Goal: Task Accomplishment & Management: Complete application form

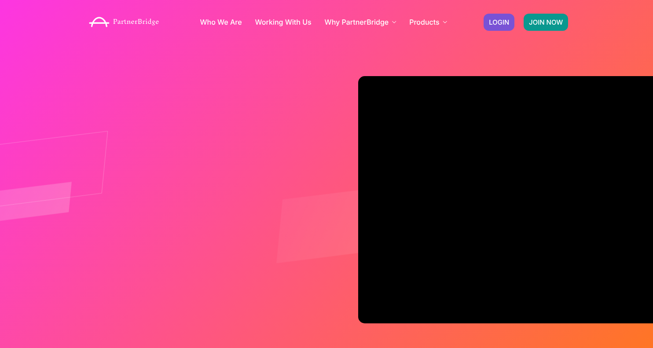
click at [547, 27] on link "JOIN NOW" at bounding box center [545, 22] width 44 height 17
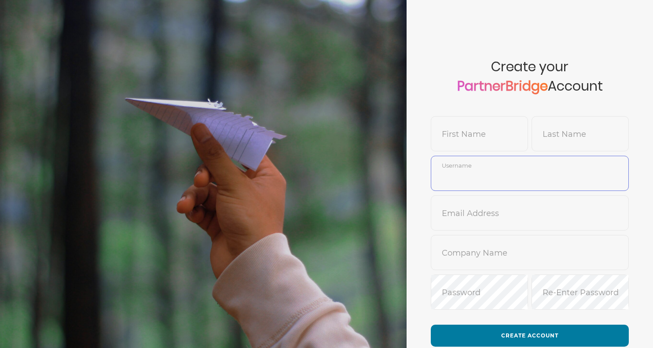
type input "DemoUser"
click at [491, 130] on input "text" at bounding box center [479, 140] width 96 height 21
type input "Sankalp"
paste input "Bajpai"
type input "Bajpai"
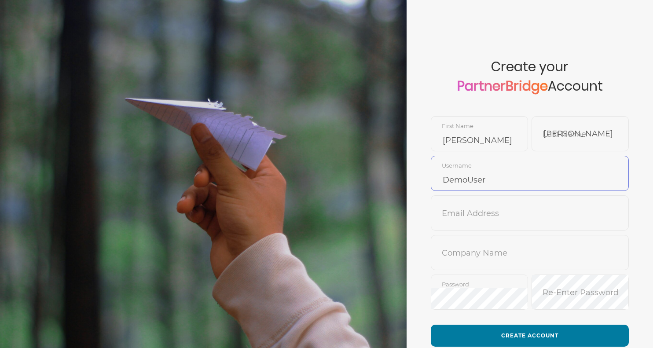
click at [537, 181] on input "DemoUser" at bounding box center [529, 179] width 197 height 21
type input "SankalpBajpai"
click at [496, 220] on input "no-reply@netcore.com" at bounding box center [529, 219] width 197 height 21
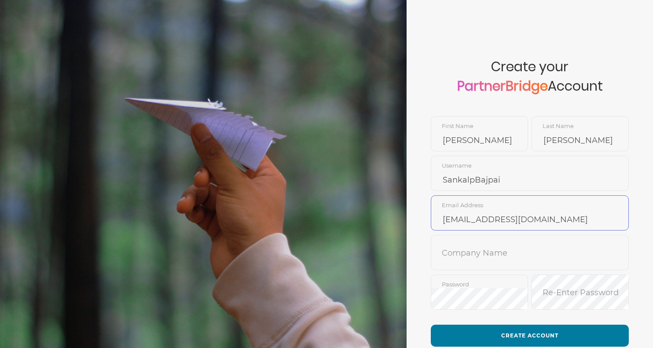
drag, startPoint x: 496, startPoint y: 220, endPoint x: 555, endPoint y: 220, distance: 58.9
click at [555, 220] on input "no-reply@netcore.com" at bounding box center [529, 219] width 197 height 21
paste input "sankalp.bajpai@netcorecloud"
type input "no-reply@netcorecloud.com"
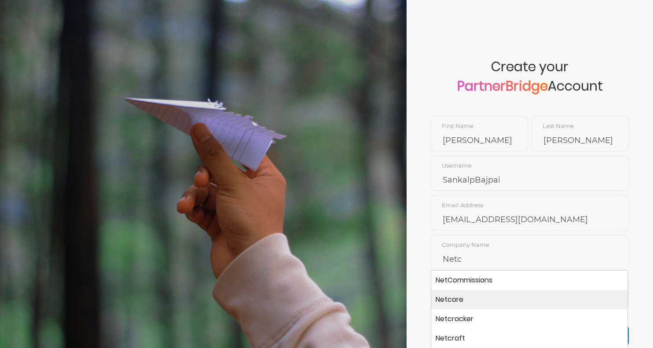
click at [520, 293] on li "Netcore" at bounding box center [529, 299] width 196 height 19
type input "Netcore"
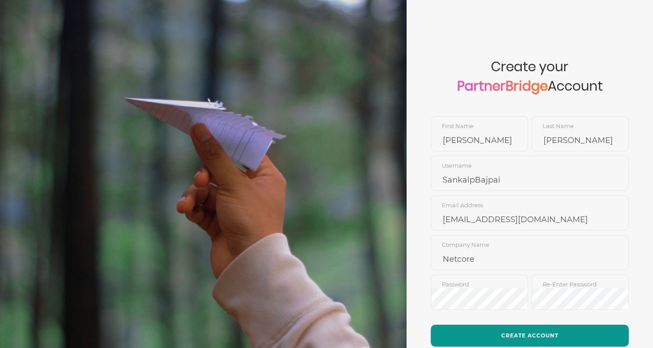
click at [516, 333] on button "Create Account" at bounding box center [530, 336] width 198 height 22
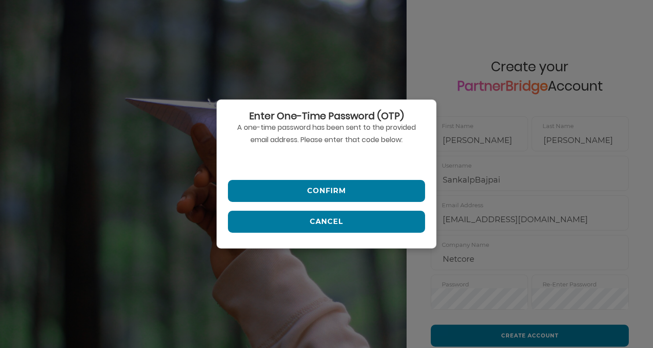
click at [387, 150] on input "text" at bounding box center [326, 160] width 197 height 21
paste input "962411"
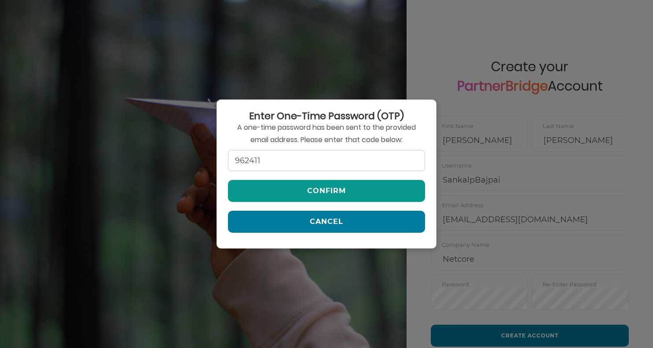
click at [349, 194] on button "Confirm" at bounding box center [326, 191] width 197 height 22
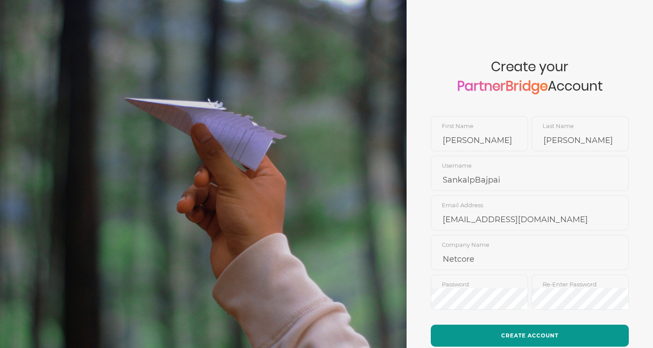
click at [529, 335] on button "Create Account" at bounding box center [530, 336] width 198 height 22
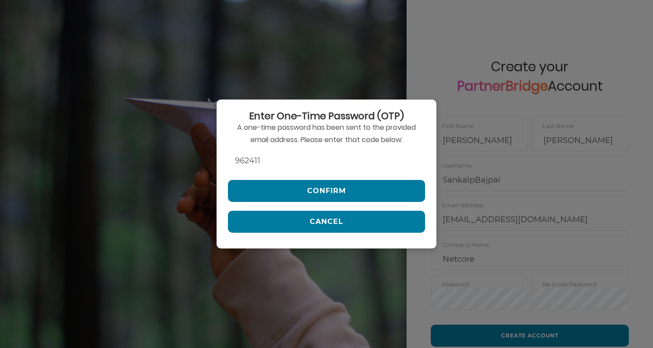
click at [391, 155] on input "962411" at bounding box center [326, 160] width 197 height 21
paste input "10393"
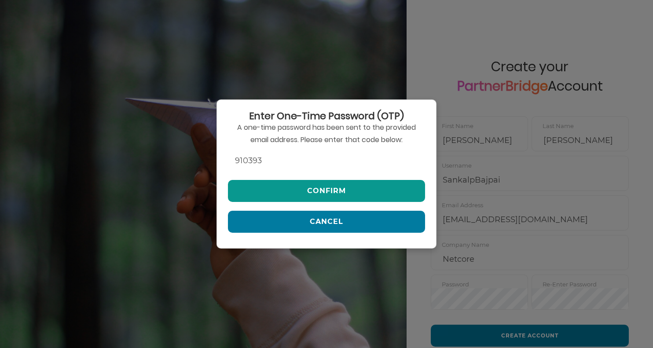
type input "910393"
click at [351, 185] on button "Confirm" at bounding box center [326, 191] width 197 height 22
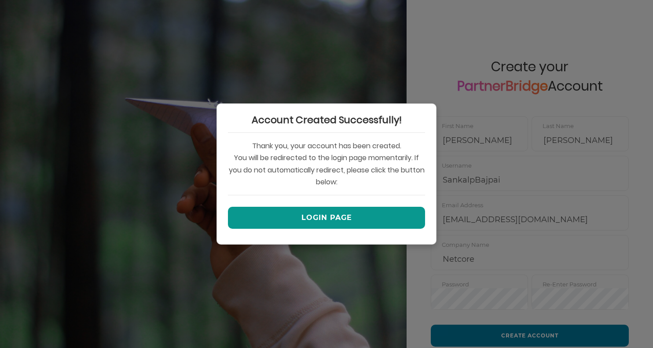
click at [343, 212] on button "Login Page" at bounding box center [326, 218] width 197 height 22
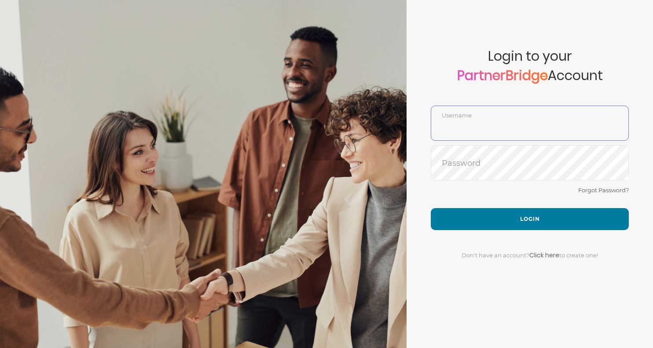
type input "SankalpBajpai"
click at [485, 123] on input "SankalpBajpai" at bounding box center [529, 129] width 197 height 21
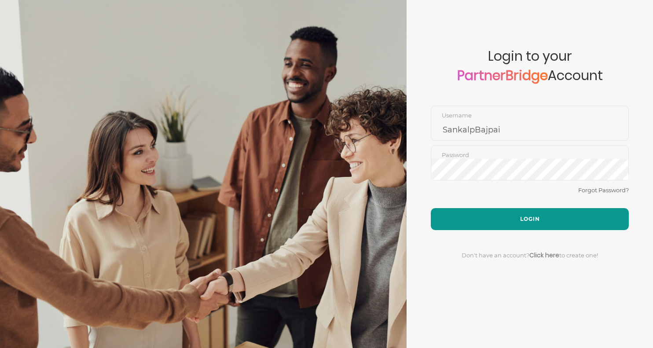
click at [431, 214] on button "Login" at bounding box center [530, 219] width 198 height 22
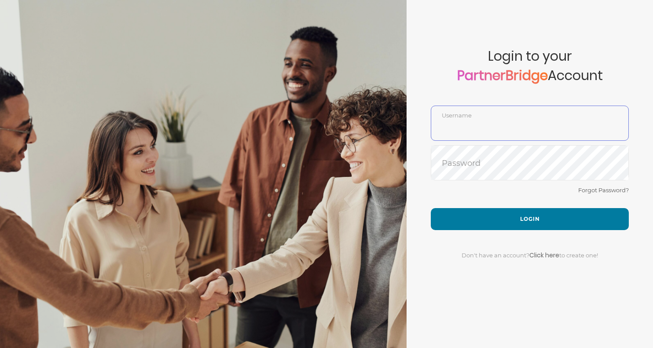
type input "SankalpBajpai"
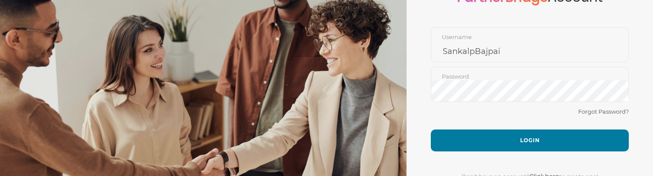
scroll to position [117, 0]
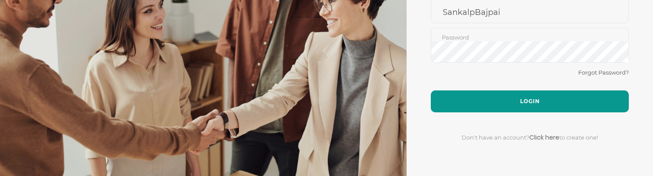
click at [466, 98] on button "Login" at bounding box center [530, 102] width 198 height 22
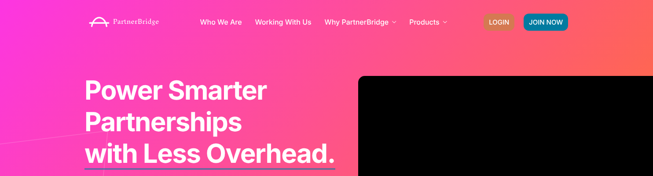
click at [486, 14] on div "LOGIN" at bounding box center [498, 22] width 31 height 17
click at [490, 19] on span "LOGIN" at bounding box center [499, 22] width 20 height 7
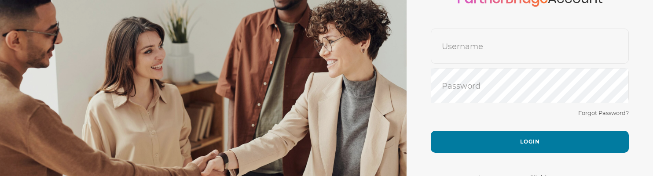
scroll to position [117, 0]
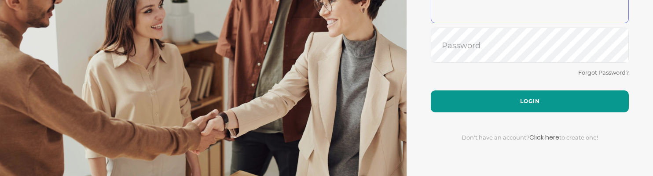
type input "SankalpBajpai"
click at [472, 92] on button "Login" at bounding box center [530, 102] width 198 height 22
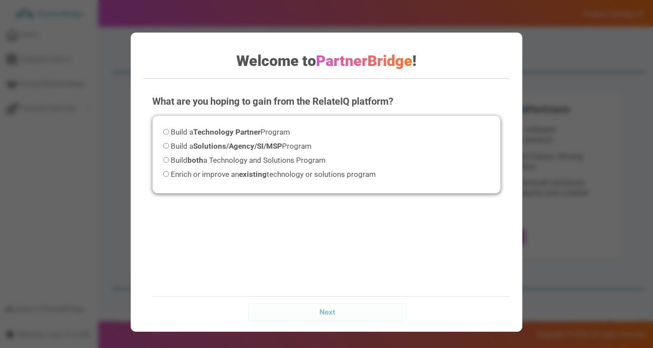
click at [293, 157] on span "Build both a Technology and Solutions Program" at bounding box center [248, 160] width 155 height 9
click at [169, 157] on input "Build both a Technology and Solutions Program" at bounding box center [166, 160] width 6 height 6
radio input "true"
click at [344, 310] on input "Next" at bounding box center [327, 312] width 158 height 18
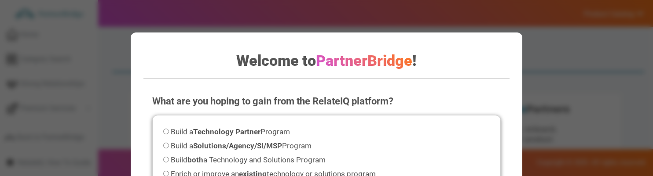
click at [304, 155] on label "Build both a Technology and Solutions Program" at bounding box center [244, 160] width 162 height 12
click at [169, 157] on input "Build both a Technology and Solutions Program" at bounding box center [166, 160] width 6 height 6
radio input "true"
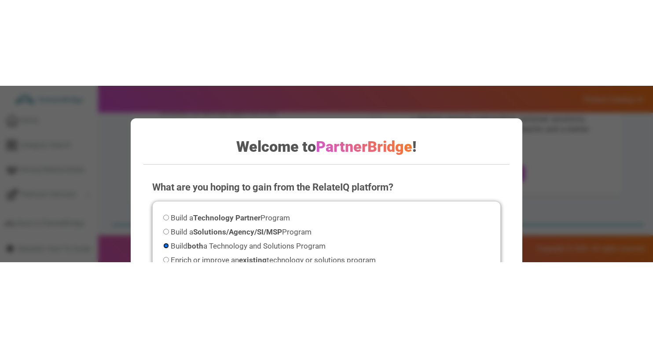
scroll to position [159, 0]
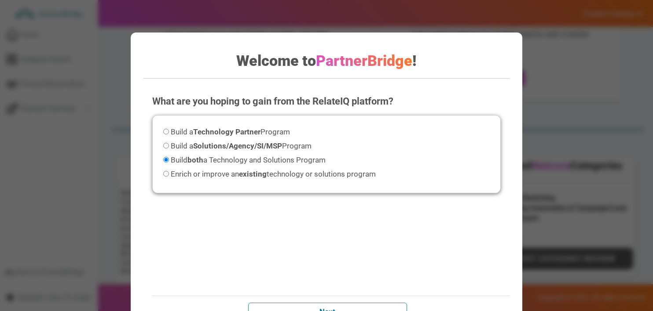
click at [392, 176] on input "Next" at bounding box center [327, 312] width 158 height 18
